Goal: Entertainment & Leisure: Browse casually

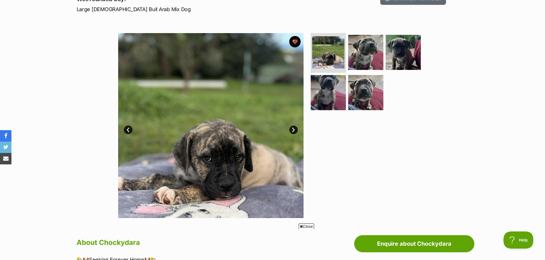
click at [293, 128] on link "Next" at bounding box center [293, 130] width 9 height 9
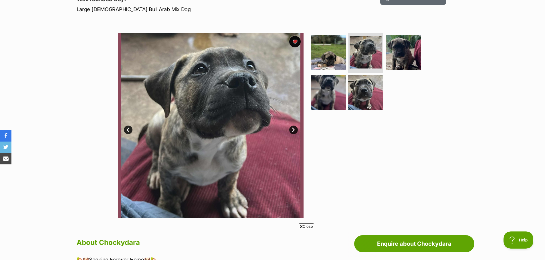
click at [293, 128] on link "Next" at bounding box center [293, 130] width 9 height 9
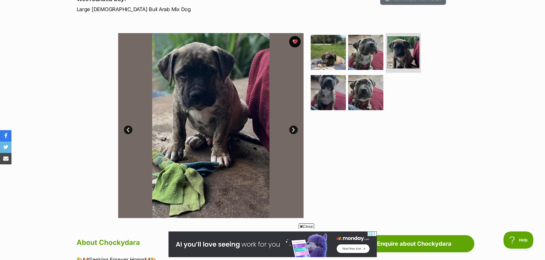
click at [293, 128] on link "Next" at bounding box center [293, 130] width 9 height 9
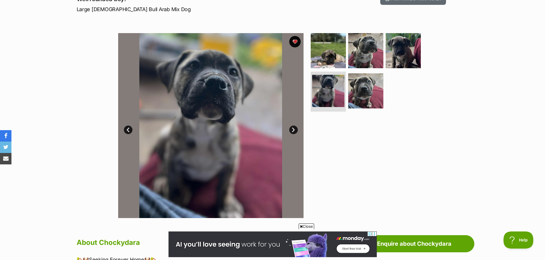
click at [293, 128] on link "Next" at bounding box center [293, 130] width 9 height 9
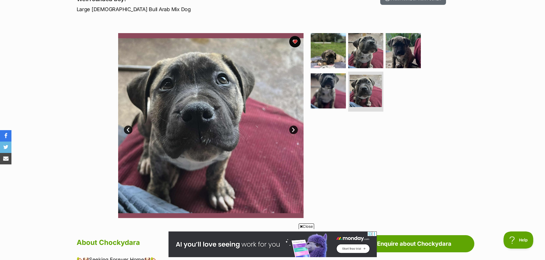
click at [293, 128] on link "Next" at bounding box center [293, 130] width 9 height 9
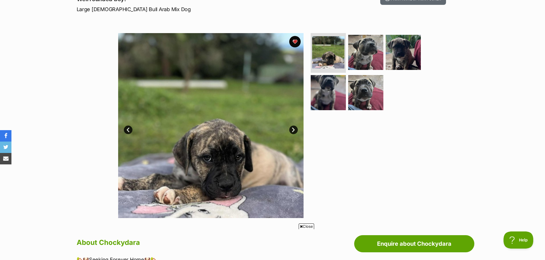
click at [292, 133] on link "Next" at bounding box center [293, 130] width 9 height 9
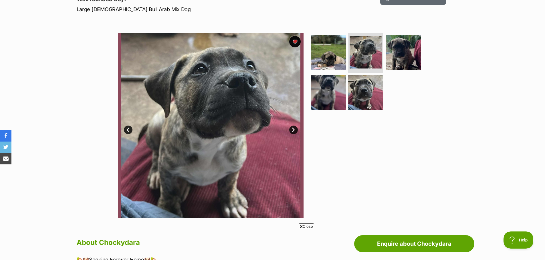
click at [292, 133] on link "Next" at bounding box center [293, 130] width 9 height 9
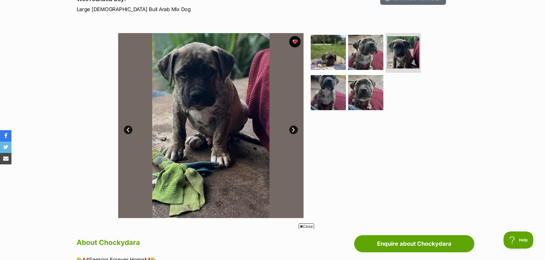
click at [292, 133] on link "Next" at bounding box center [293, 130] width 9 height 9
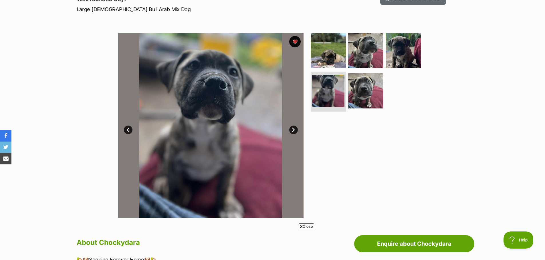
click at [292, 133] on link "Next" at bounding box center [293, 130] width 9 height 9
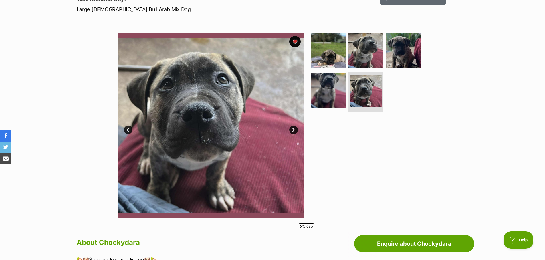
click at [292, 133] on link "Next" at bounding box center [293, 130] width 9 height 9
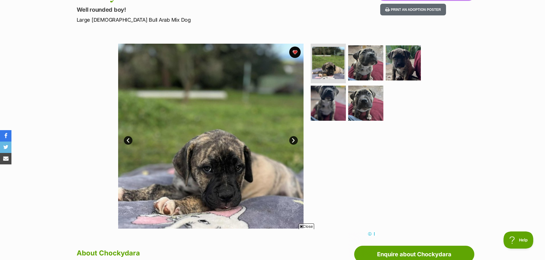
scroll to position [143, 0]
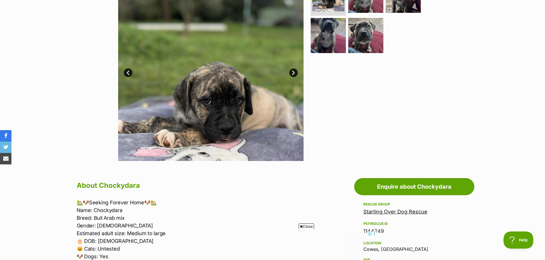
click at [293, 71] on link "Next" at bounding box center [293, 73] width 9 height 9
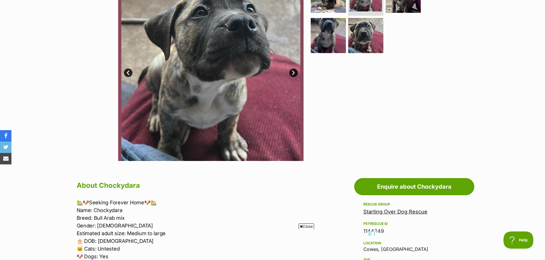
click at [293, 71] on link "Next" at bounding box center [293, 73] width 9 height 9
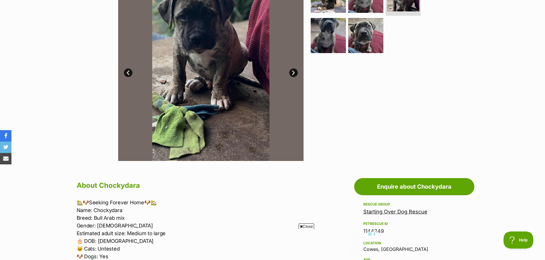
click at [293, 71] on link "Next" at bounding box center [293, 73] width 9 height 9
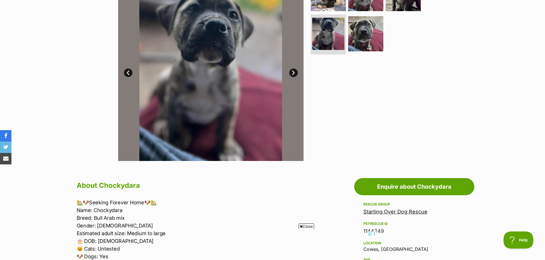
click at [293, 71] on link "Next" at bounding box center [293, 73] width 9 height 9
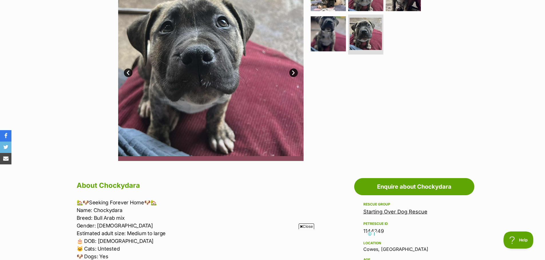
click at [293, 71] on link "Next" at bounding box center [293, 73] width 9 height 9
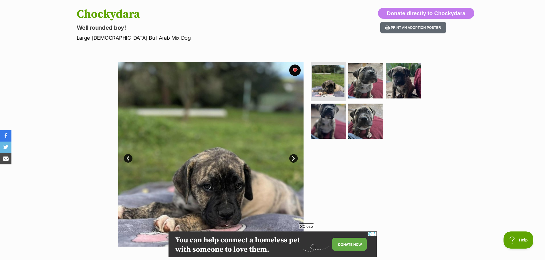
scroll to position [0, 0]
click at [291, 161] on link "Next" at bounding box center [293, 158] width 9 height 9
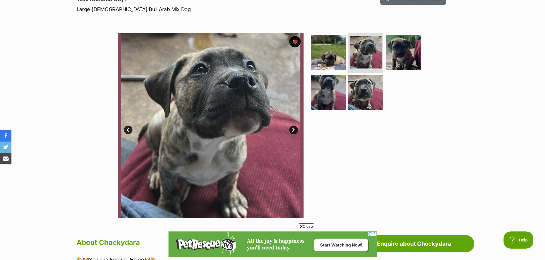
click at [294, 132] on link "Next" at bounding box center [293, 130] width 9 height 9
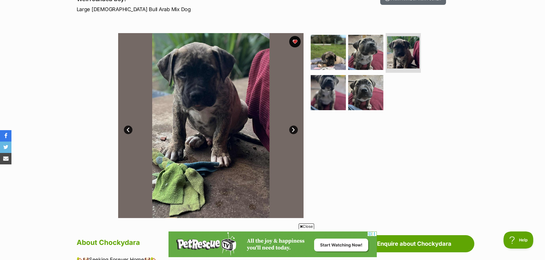
click at [294, 132] on link "Next" at bounding box center [293, 130] width 9 height 9
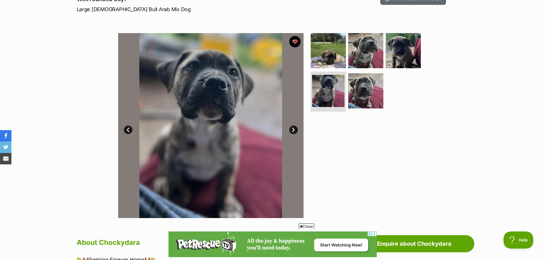
click at [294, 132] on link "Next" at bounding box center [293, 130] width 9 height 9
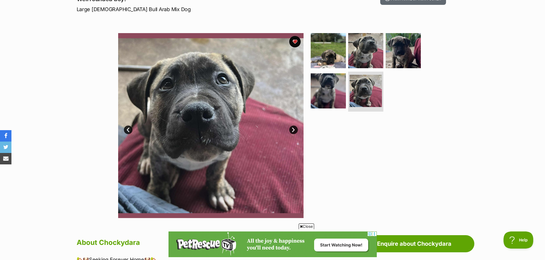
click at [294, 132] on link "Next" at bounding box center [293, 130] width 9 height 9
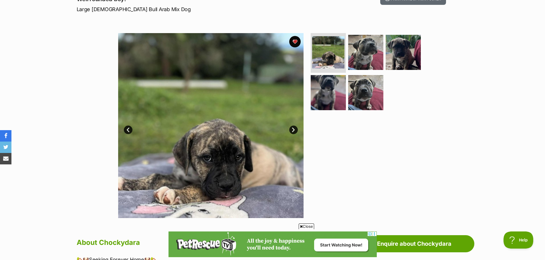
click at [295, 129] on link "Next" at bounding box center [293, 130] width 9 height 9
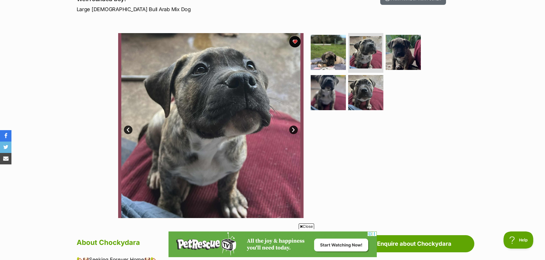
click at [295, 129] on link "Next" at bounding box center [293, 130] width 9 height 9
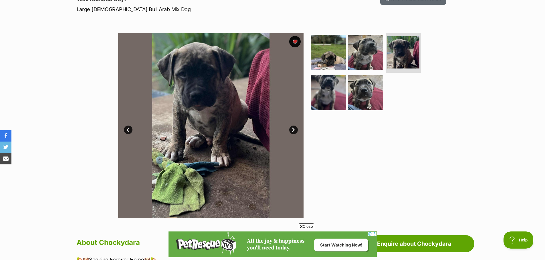
click at [295, 129] on link "Next" at bounding box center [293, 130] width 9 height 9
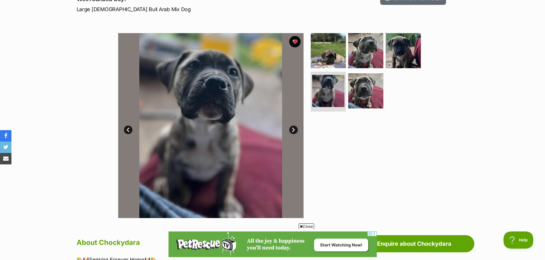
click at [295, 129] on link "Next" at bounding box center [293, 130] width 9 height 9
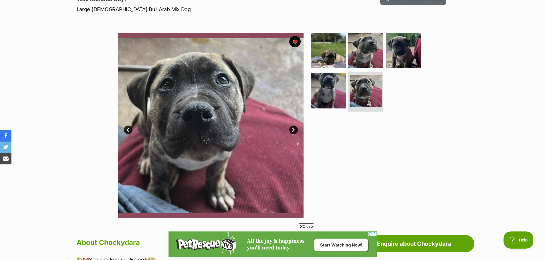
click at [295, 129] on link "Next" at bounding box center [293, 130] width 9 height 9
